Goal: Transaction & Acquisition: Obtain resource

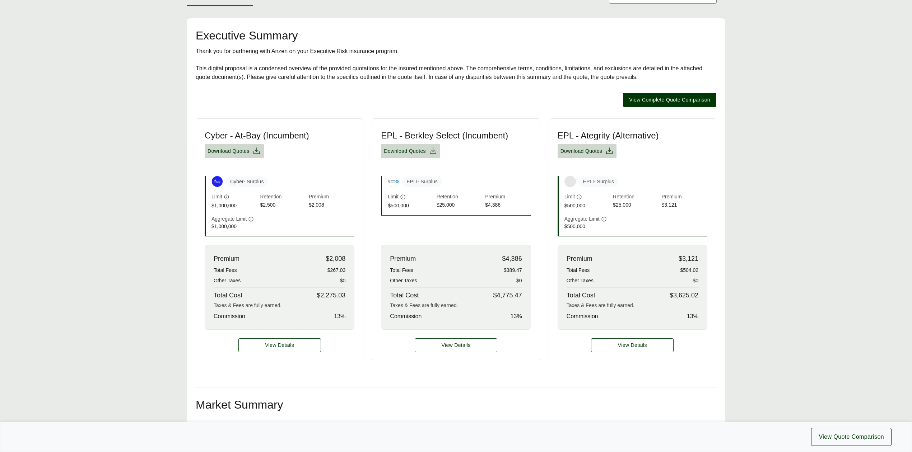
scroll to position [143, 0]
click at [834, 437] on span "View Quote Comparison" at bounding box center [850, 437] width 65 height 9
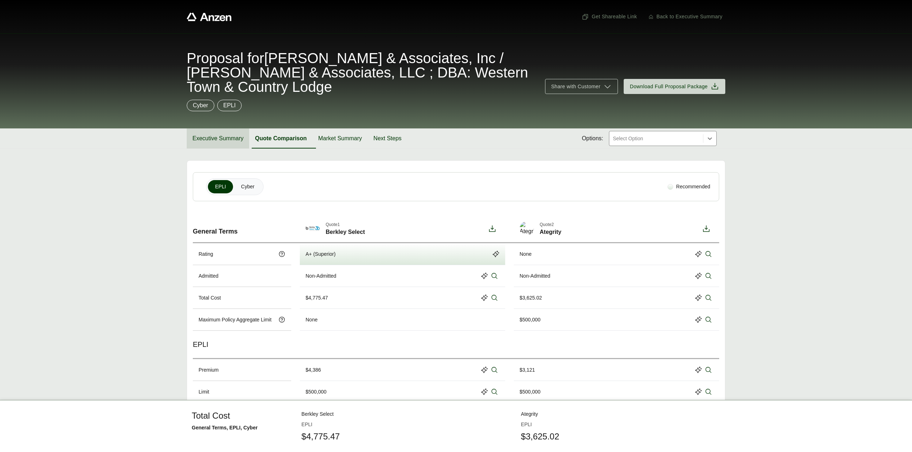
click at [222, 139] on button "Executive Summary" at bounding box center [218, 138] width 62 height 20
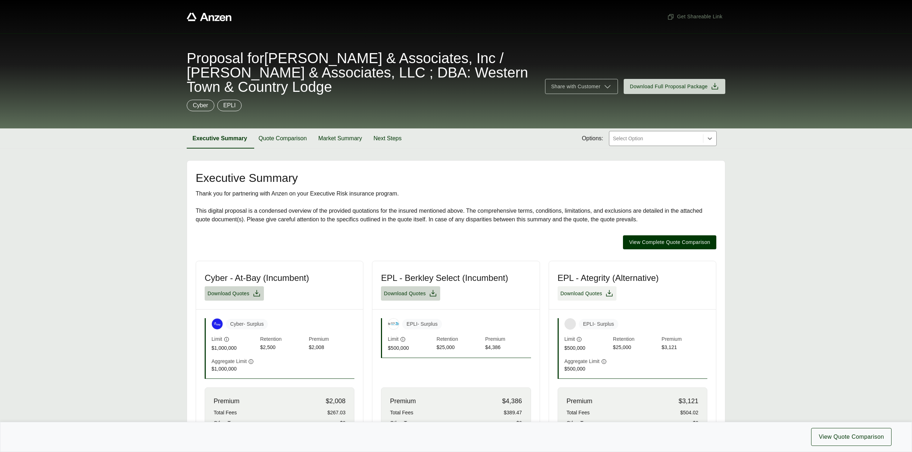
click at [570, 298] on span "Download Quotes" at bounding box center [581, 294] width 42 height 8
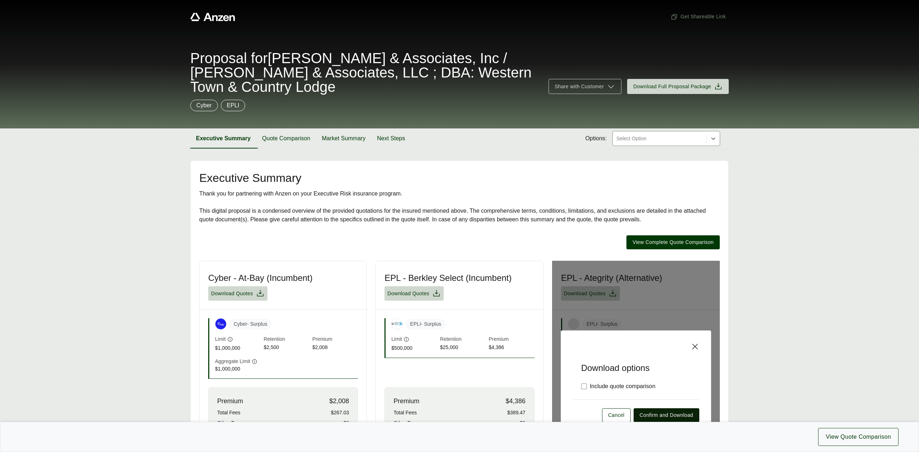
click at [661, 413] on span "Confirm and Download" at bounding box center [666, 416] width 53 height 8
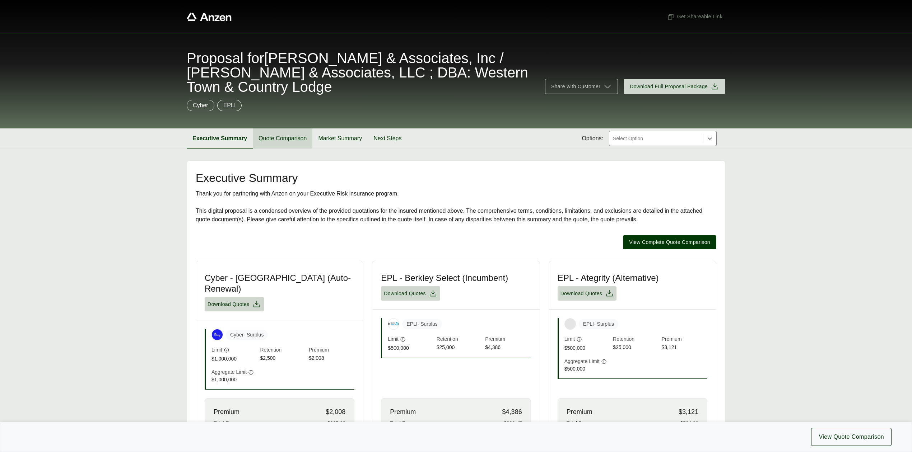
click at [272, 133] on button "Quote Comparison" at bounding box center [283, 138] width 60 height 20
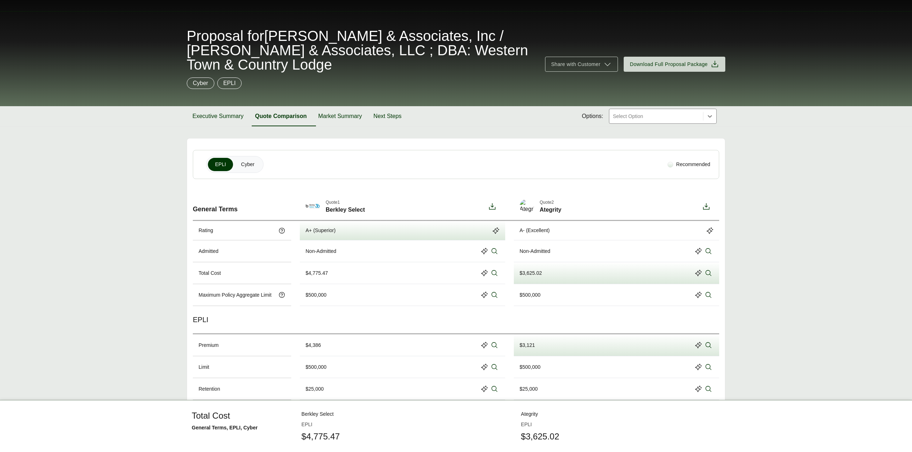
scroll to position [22, 0]
click at [249, 168] on span "Cyber" at bounding box center [247, 165] width 13 height 8
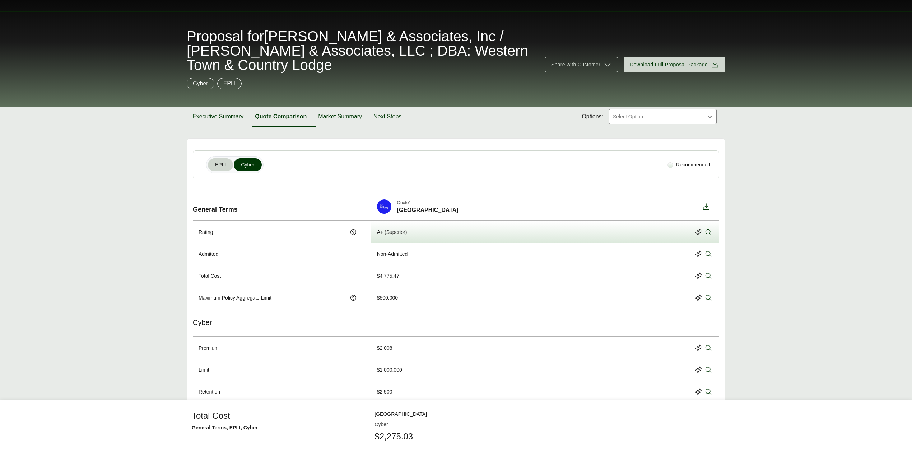
click at [221, 168] on span "EPLI" at bounding box center [220, 165] width 11 height 8
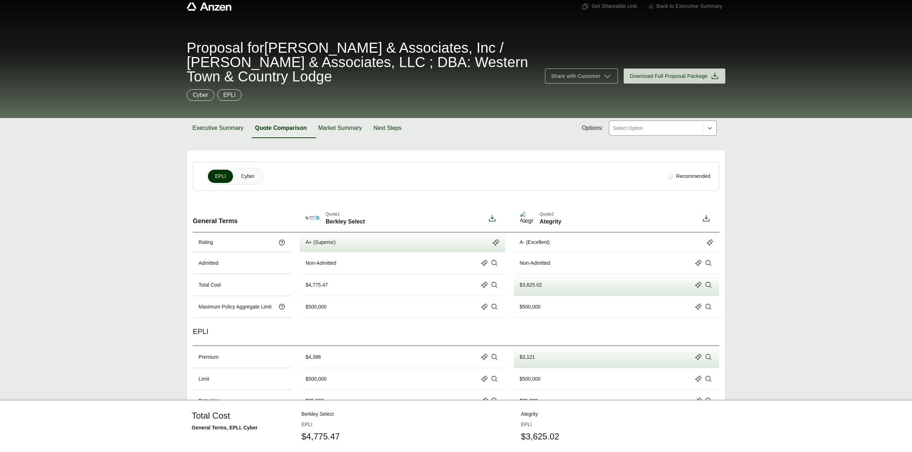
scroll to position [0, 0]
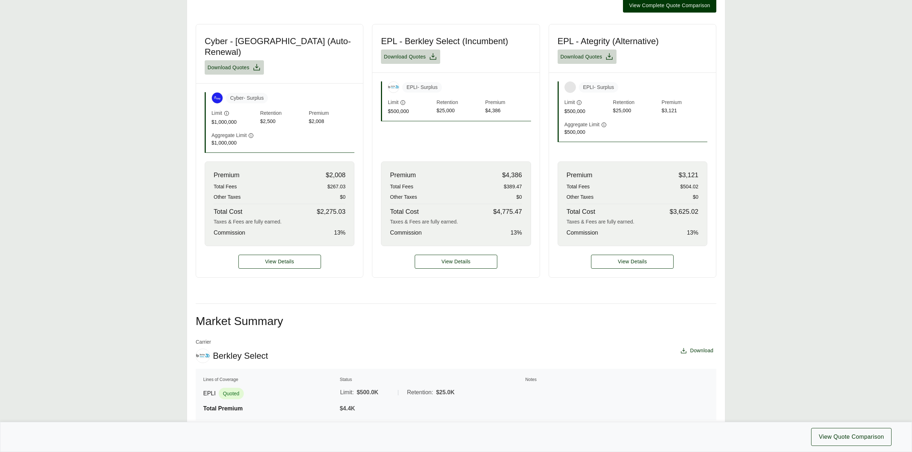
scroll to position [238, 0]
drag, startPoint x: 838, startPoint y: 121, endPoint x: 748, endPoint y: 62, distance: 107.4
click at [838, 121] on main "Executive Summary Thank you for partnering with Anzen on your Executive Risk in…" at bounding box center [456, 410] width 912 height 974
